Goal: Information Seeking & Learning: Learn about a topic

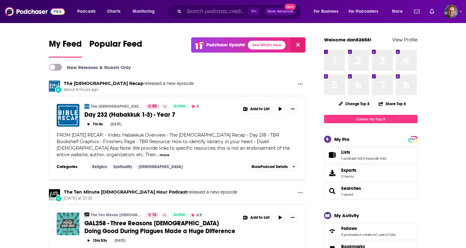
click at [69, 217] on img "GAL258 - Three Reasons Christians Doing Good During Plagues Made a Huge Differe…" at bounding box center [68, 224] width 23 height 23
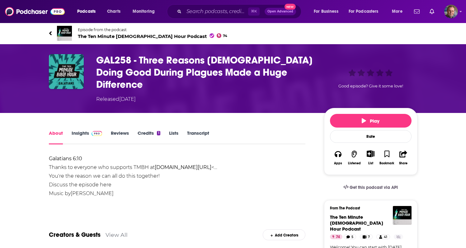
click at [86, 130] on link "Insights" at bounding box center [87, 137] width 31 height 14
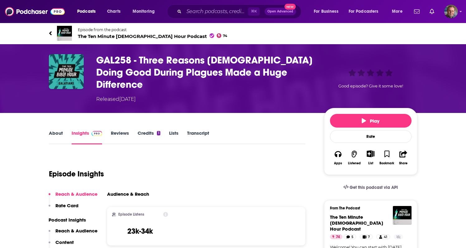
click at [118, 64] on h3 "GAL258 - Three Reasons [DEMOGRAPHIC_DATA] Doing Good During Plagues Made a Huge…" at bounding box center [205, 72] width 218 height 36
click at [118, 35] on span "The Ten Minute [DEMOGRAPHIC_DATA] Hour Podcast 74" at bounding box center [153, 36] width 150 height 6
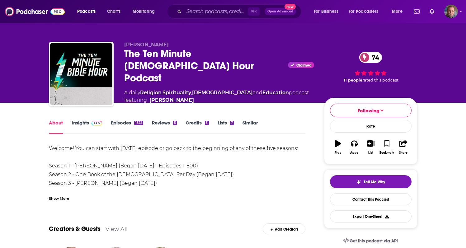
click at [86, 121] on link "Insights" at bounding box center [87, 127] width 31 height 14
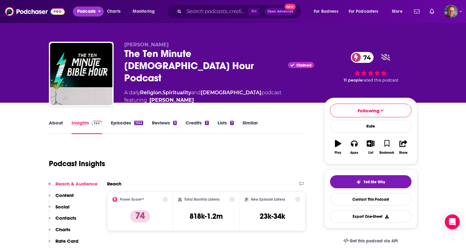
click at [89, 11] on span "Podcasts" at bounding box center [86, 11] width 18 height 9
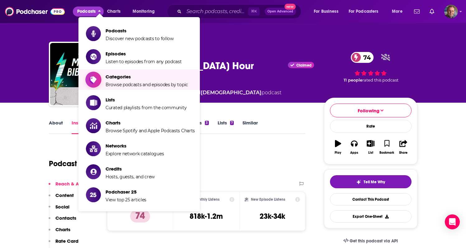
click at [109, 85] on span "Browse podcasts and episodes by topic" at bounding box center [147, 85] width 83 height 6
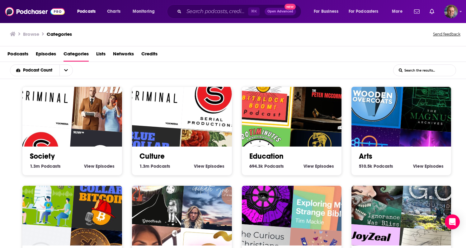
click at [23, 53] on span "Podcasts" at bounding box center [17, 55] width 21 height 13
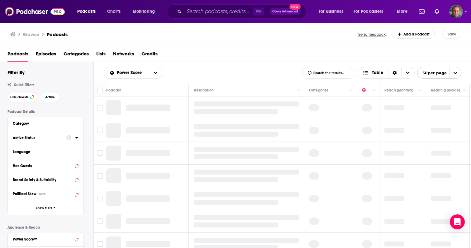
click at [74, 139] on div at bounding box center [72, 138] width 12 height 8
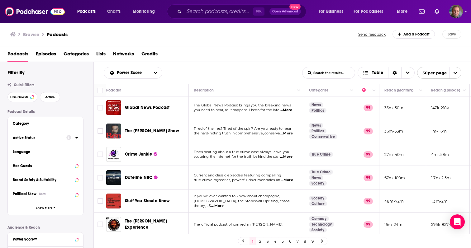
click at [77, 138] on icon at bounding box center [76, 138] width 3 height 2
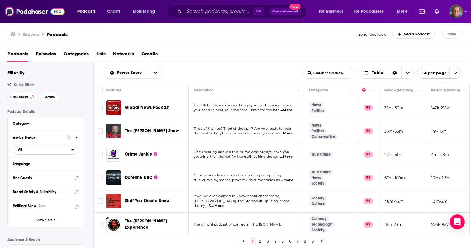
click at [72, 150] on icon "open menu" at bounding box center [73, 150] width 2 height 2
click at [61, 169] on span "407k" at bounding box center [62, 169] width 31 height 3
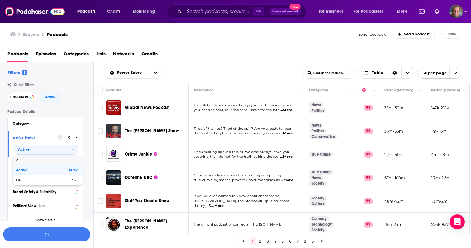
click at [76, 107] on div "Filters 1 Quick Filters Has Guests Active Podcast Details Category Active Statu…" at bounding box center [50, 211] width 86 height 284
click at [88, 160] on div "Podcast Details Category Active Status Active Language Has Guests Brand Safety …" at bounding box center [50, 227] width 86 height 234
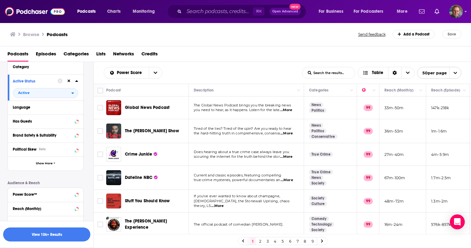
scroll to position [75, 0]
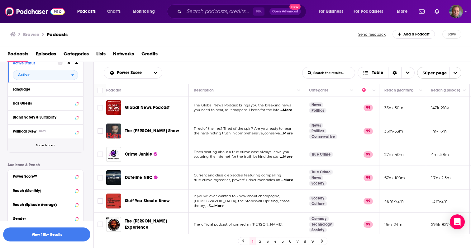
click at [56, 147] on button "Show More" at bounding box center [45, 146] width 75 height 14
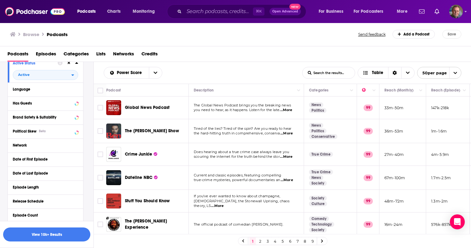
click at [89, 126] on div "Podcast Details Category Active Status Active Language Has Guests Brand Safety …" at bounding box center [50, 215] width 86 height 360
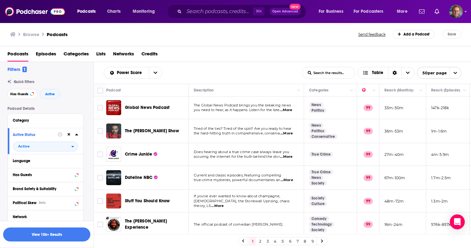
scroll to position [0, 0]
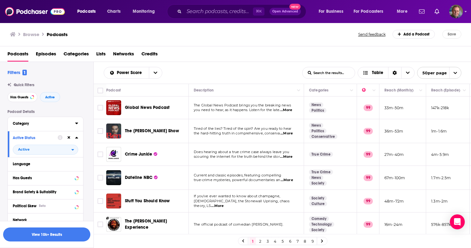
click at [26, 122] on div "Category" at bounding box center [42, 123] width 58 height 4
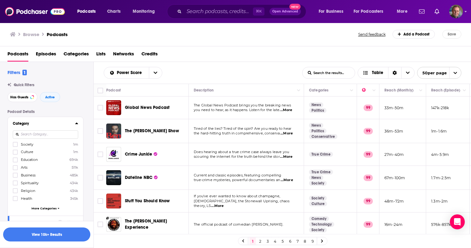
click at [76, 125] on icon at bounding box center [76, 123] width 3 height 5
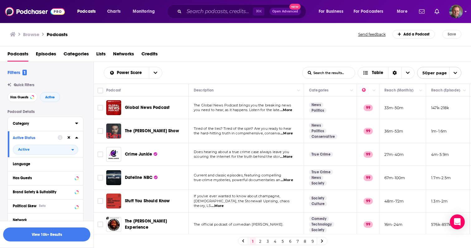
click at [76, 125] on icon at bounding box center [76, 123] width 3 height 5
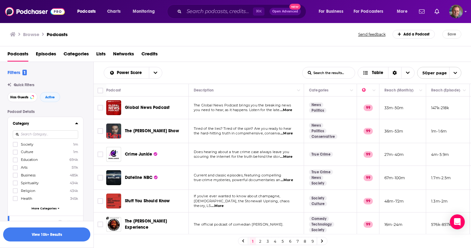
click at [43, 134] on input at bounding box center [45, 134] width 65 height 8
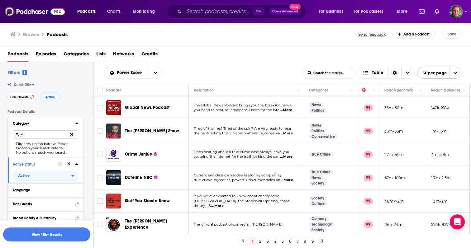
type input "x"
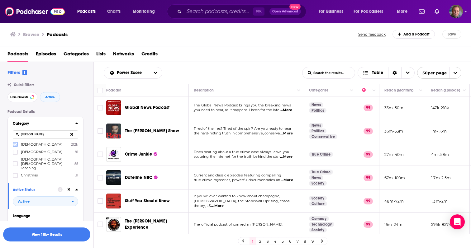
type input "[PERSON_NAME]"
click at [16, 144] on icon at bounding box center [15, 145] width 4 height 4
click at [16, 146] on icon at bounding box center [15, 145] width 4 height 4
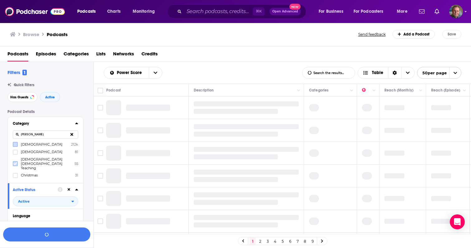
click at [16, 162] on icon at bounding box center [15, 164] width 4 height 4
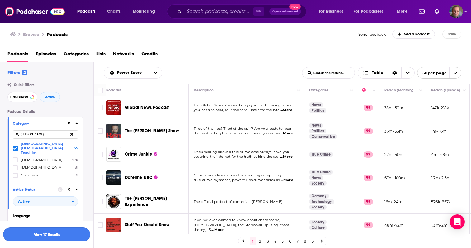
click at [43, 237] on button "View 17 Results" at bounding box center [46, 235] width 87 height 14
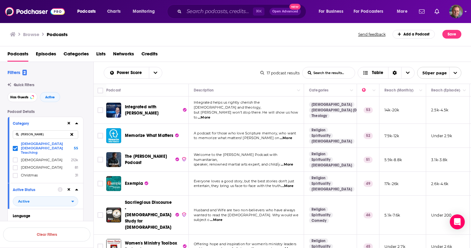
click at [201, 72] on div "Power Score List Search Input Search the results... Table" at bounding box center [182, 73] width 157 height 12
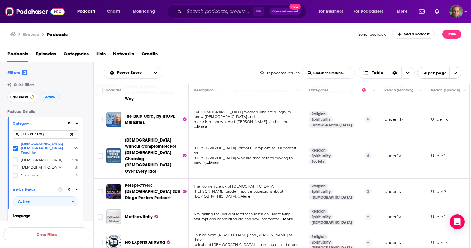
scroll to position [228, 0]
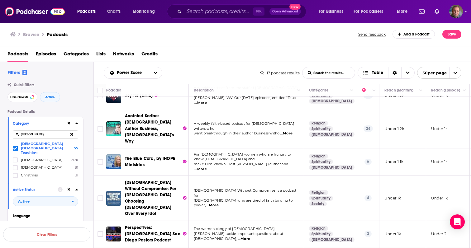
click at [37, 135] on input "[PERSON_NAME]" at bounding box center [45, 134] width 65 height 8
click at [16, 158] on icon at bounding box center [15, 160] width 4 height 4
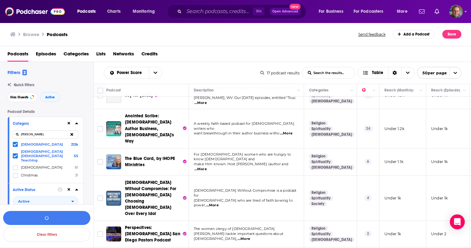
click at [16, 145] on icon at bounding box center [15, 144] width 4 height 3
click at [14, 159] on icon at bounding box center [15, 160] width 4 height 3
click at [15, 154] on icon at bounding box center [15, 156] width 4 height 4
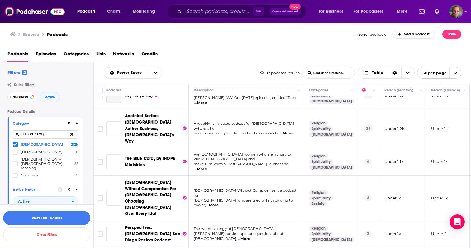
click at [54, 221] on button "View 10k+ Results" at bounding box center [46, 218] width 87 height 14
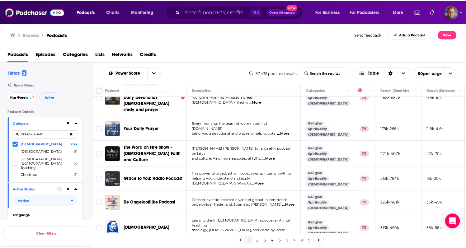
scroll to position [1075, 0]
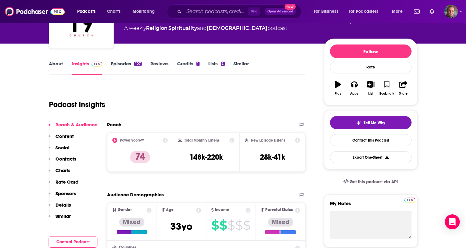
scroll to position [62, 0]
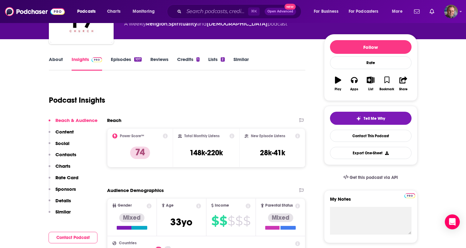
click at [59, 61] on link "About" at bounding box center [56, 63] width 14 height 14
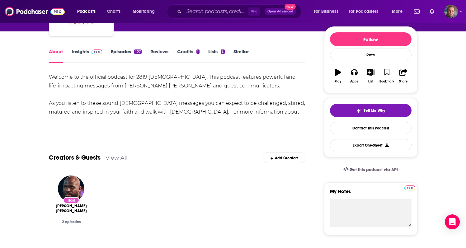
scroll to position [75, 0]
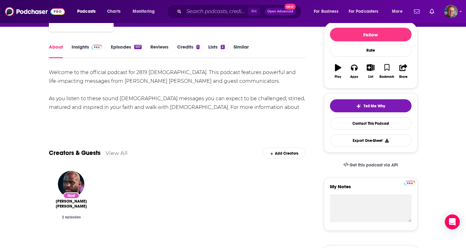
click at [112, 80] on div "Welcome to the official podcast for 2819 [DEMOGRAPHIC_DATA]. This podcast featu…" at bounding box center [177, 94] width 257 height 52
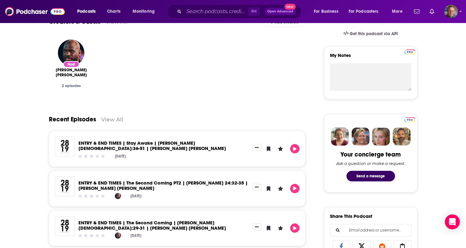
scroll to position [212, 0]
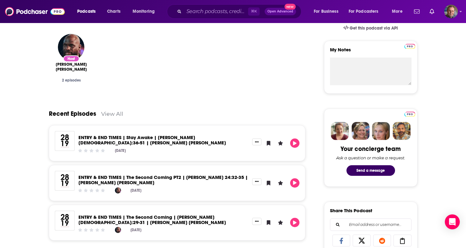
click at [105, 140] on link "ENTRY & END TIMES | Stay Awake | [PERSON_NAME][DEMOGRAPHIC_DATA]:36-51 | [PERSO…" at bounding box center [152, 140] width 148 height 11
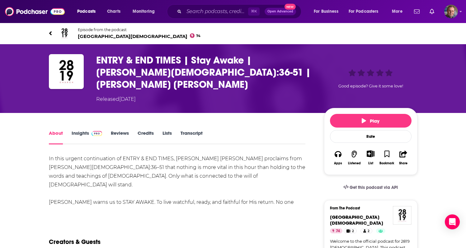
click at [59, 130] on link "About" at bounding box center [56, 137] width 14 height 14
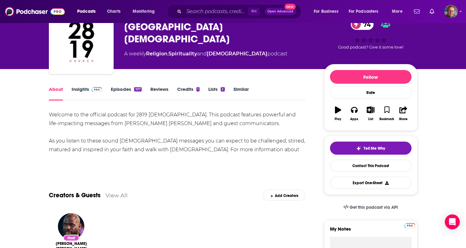
scroll to position [37, 0]
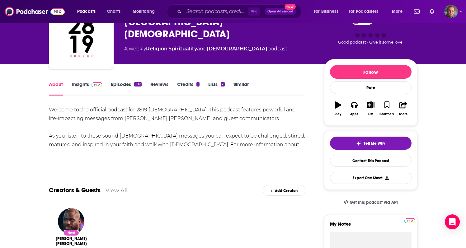
click at [93, 89] on link "Insights" at bounding box center [87, 88] width 31 height 14
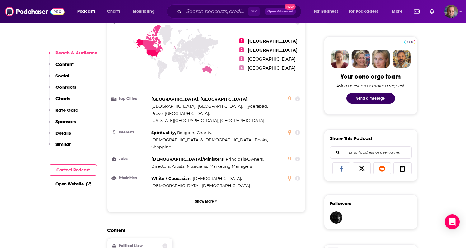
scroll to position [287, 0]
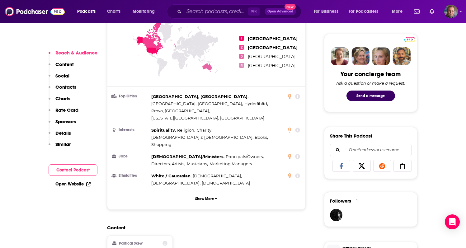
click at [77, 183] on link "Open Website" at bounding box center [72, 184] width 35 height 5
